Goal: Transaction & Acquisition: Purchase product/service

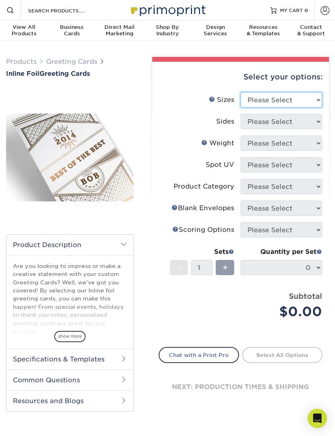
click at [308, 103] on select "Please Select 4.25" x 11" 4.25" x 11" 5.5" x 8.5" 6" x 9" 6" x 12" 6" x 12" 7" …" at bounding box center [282, 99] width 82 height 15
click at [312, 101] on select "Please Select 4.25" x 11" 4.25" x 11" 5.5" x 8.5" 6" x 9" 6" x 12" 6" x 12" 7" …" at bounding box center [282, 99] width 82 height 15
select select "5.50x8.50"
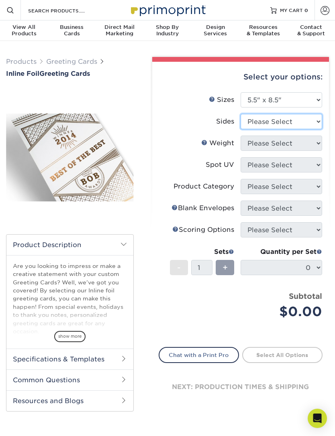
click at [314, 123] on select "Please Select Print Both Sides - Foil Back Only Print Both Sides - Foil Both Si…" at bounding box center [282, 121] width 82 height 15
select select "a75ac2f1-9911-48d6-841d-245b5ac08f27"
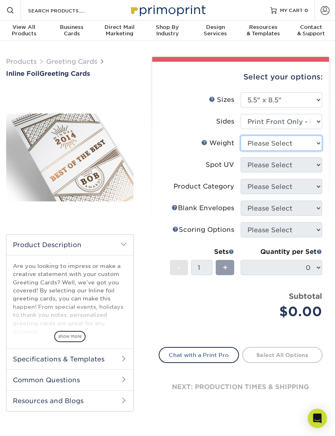
click at [317, 145] on select "Please Select 16PT" at bounding box center [282, 143] width 82 height 15
select select "16PT"
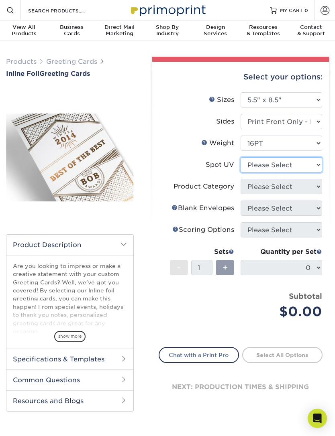
click at [311, 164] on select "Please Select No Spot UV Front Only Back Only" at bounding box center [282, 164] width 82 height 15
select select "1"
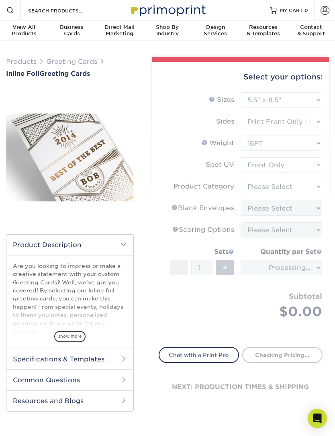
click at [313, 164] on form "Sizes Help Sizes Please Select 4.25" x 11" 4.25" x 11" 5.5" x 8.5" 6" x 9" 6" x…" at bounding box center [241, 214] width 164 height 245
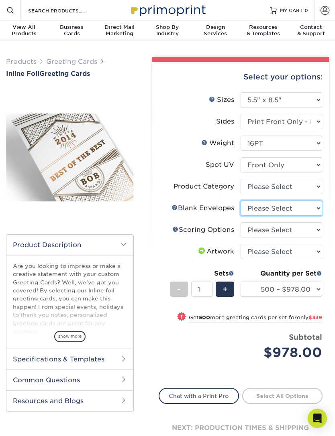
click at [316, 208] on select "Please Select No Blank Envelopes Yes 500 Envelopes A2 Yes 1000 Envelopes A2 Yes…" at bounding box center [282, 208] width 82 height 15
select select "9f137334-7cf0-4a73-8a74-a4df662606ea"
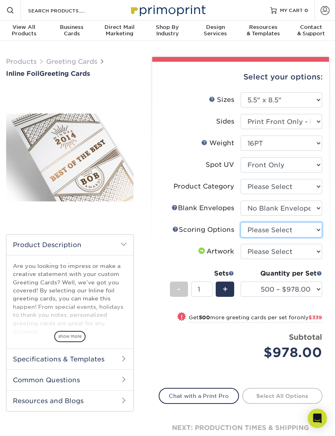
click at [316, 228] on select "Please Select Score in Half" at bounding box center [282, 229] width 82 height 15
select select "b23166fa-223a-4016-b2d3-d3438452c7d9"
click at [314, 249] on select "Please Select I will upload files I need a design - $75" at bounding box center [282, 251] width 82 height 15
select select "upload"
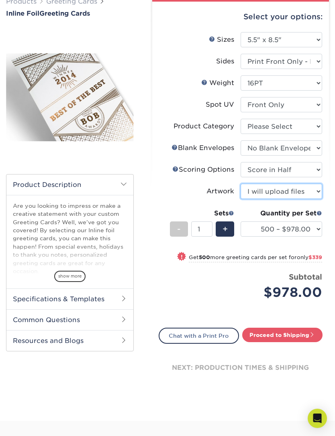
scroll to position [62, 0]
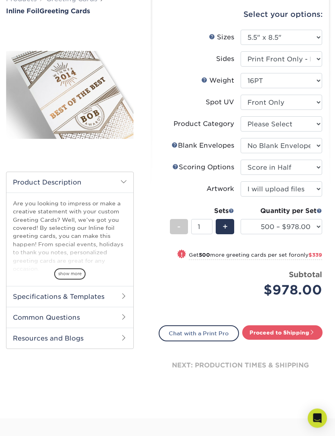
click at [177, 163] on div "Scoring Help Scoring Options" at bounding box center [203, 168] width 62 height 10
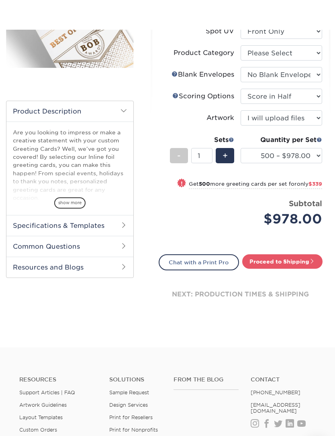
scroll to position [0, 0]
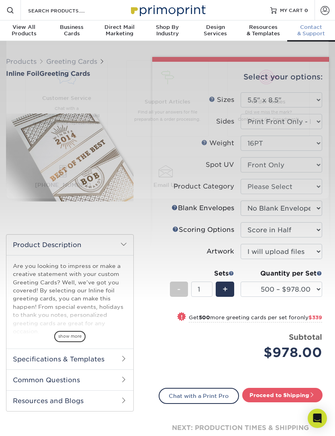
click at [317, 31] on div "Contact & Support" at bounding box center [311, 30] width 48 height 13
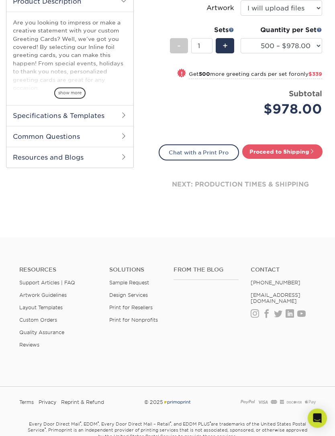
scroll to position [260, 0]
